Goal: Check status: Check status

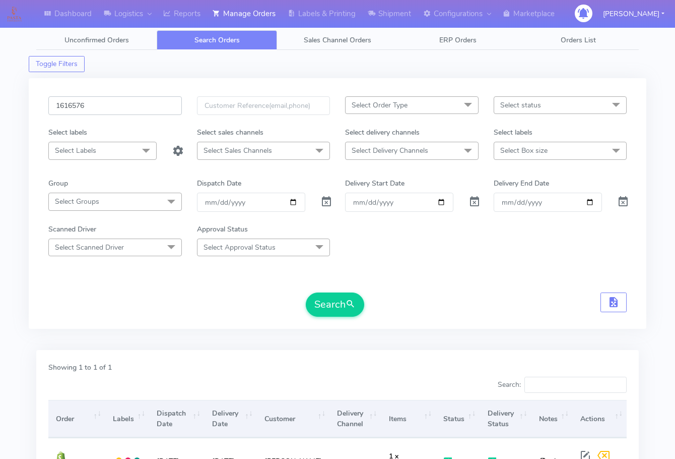
click at [121, 106] on input "1616576" at bounding box center [115, 105] width 134 height 19
paste input "227"
click at [306, 292] on button "Search" at bounding box center [335, 304] width 58 height 24
click at [109, 99] on input "1616227" at bounding box center [115, 105] width 134 height 19
paste input "931"
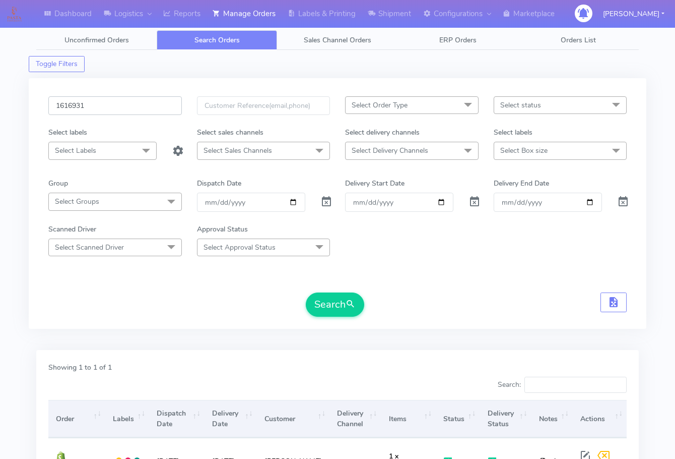
click at [306, 292] on button "Search" at bounding box center [335, 304] width 58 height 24
click at [99, 109] on input "1616931" at bounding box center [115, 105] width 134 height 19
paste input "80"
click at [306, 292] on button "Search" at bounding box center [335, 304] width 58 height 24
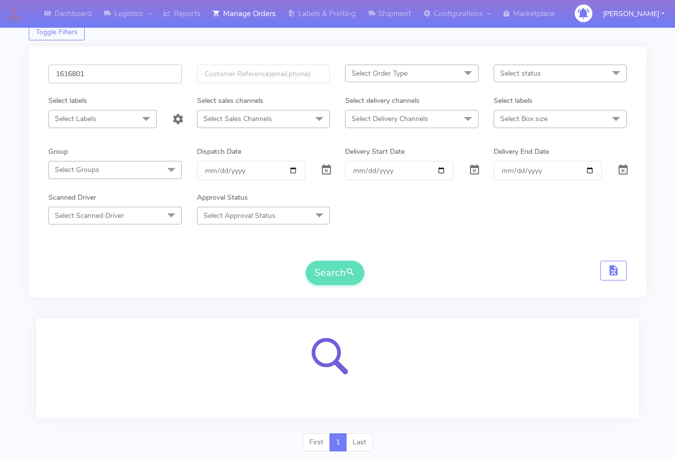
scroll to position [62, 0]
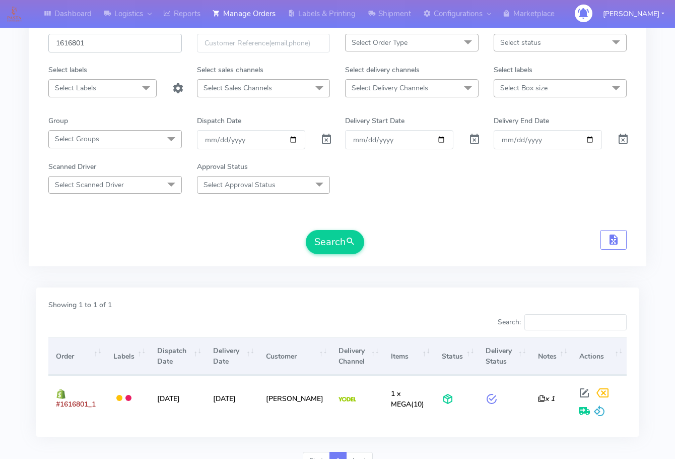
click at [134, 46] on input "1616801" at bounding box center [115, 43] width 134 height 19
paste input "799"
click at [306, 230] on button "Search" at bounding box center [335, 242] width 58 height 24
click at [112, 44] on input "1616799" at bounding box center [115, 43] width 134 height 19
paste input "7"
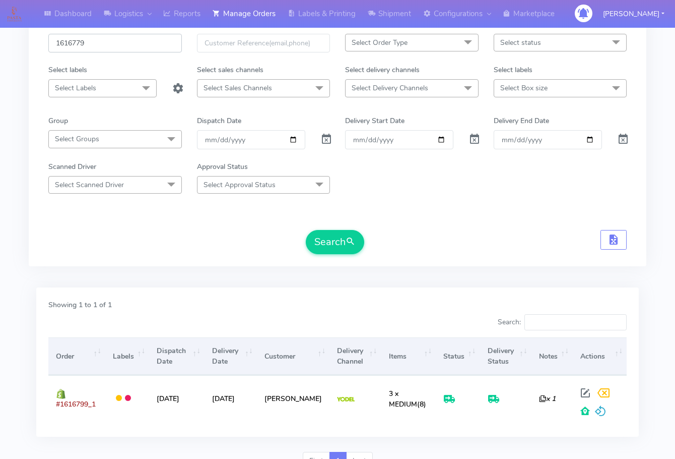
click at [306, 230] on button "Search" at bounding box center [335, 242] width 58 height 24
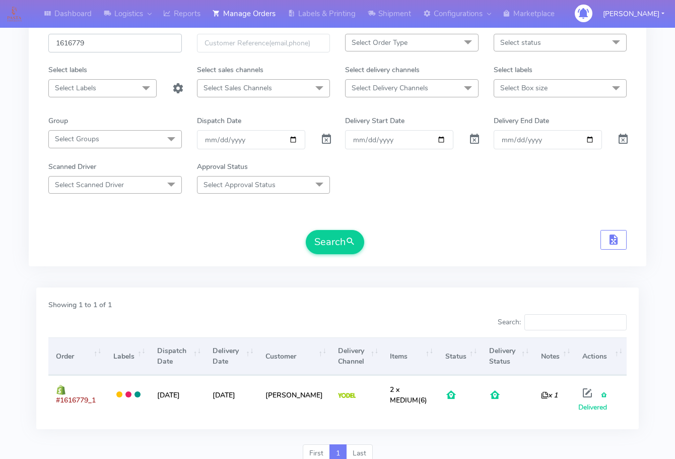
click at [112, 42] on input "1616779" at bounding box center [115, 43] width 134 height 19
paste input "65"
click at [306, 230] on button "Search" at bounding box center [335, 242] width 58 height 24
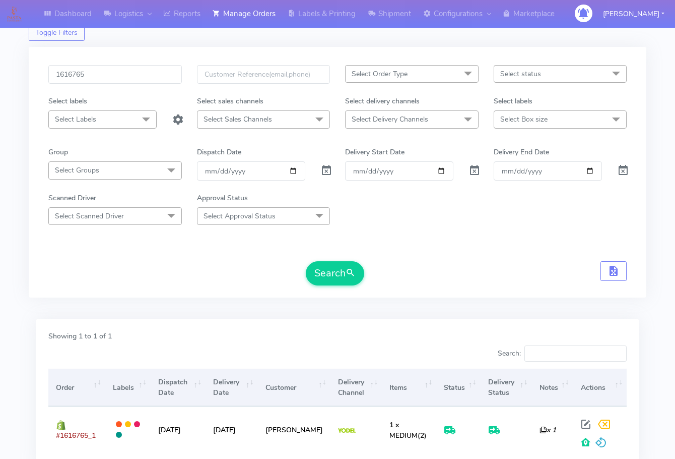
scroll to position [0, 0]
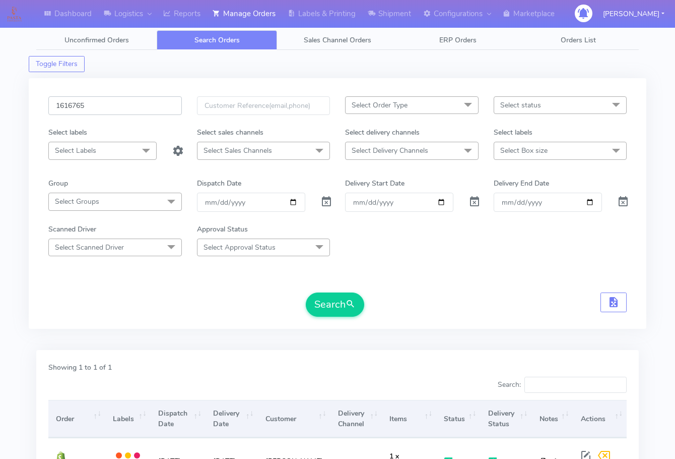
click at [119, 105] on input "1616765" at bounding box center [115, 105] width 134 height 19
paste input "59"
click at [306, 292] on button "Search" at bounding box center [335, 304] width 58 height 24
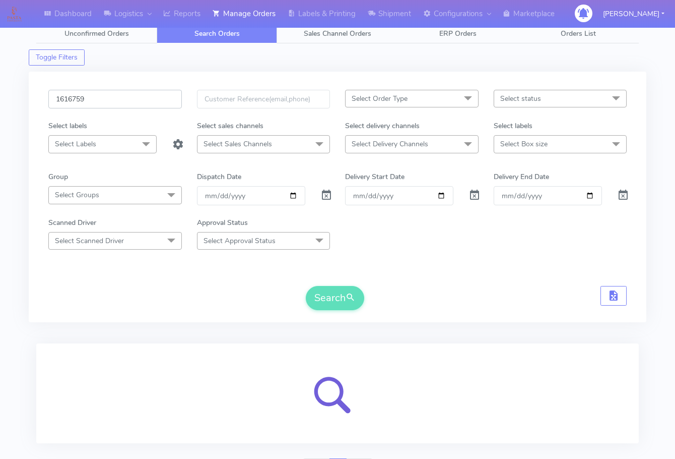
scroll to position [62, 0]
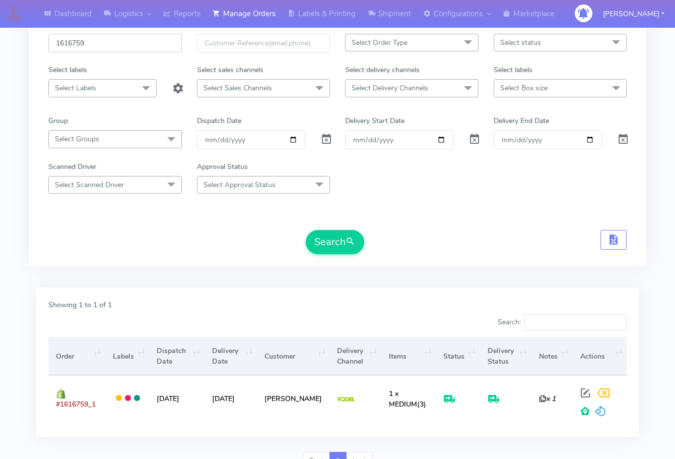
click at [108, 46] on input "1616759" at bounding box center [115, 43] width 134 height 19
paste input "624"
click at [306, 230] on button "Search" at bounding box center [335, 242] width 58 height 24
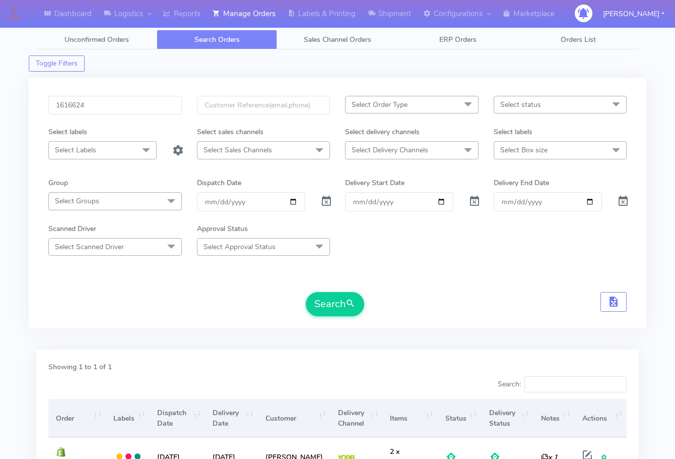
scroll to position [0, 0]
click at [109, 106] on input "1616624" at bounding box center [115, 105] width 134 height 19
paste input "11"
type input "1616611"
click at [306, 292] on button "Search" at bounding box center [335, 304] width 58 height 24
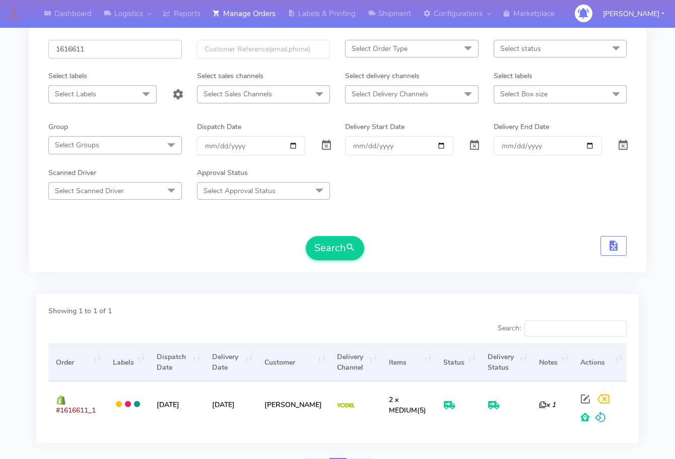
scroll to position [111, 0]
